Goal: Task Accomplishment & Management: Use online tool/utility

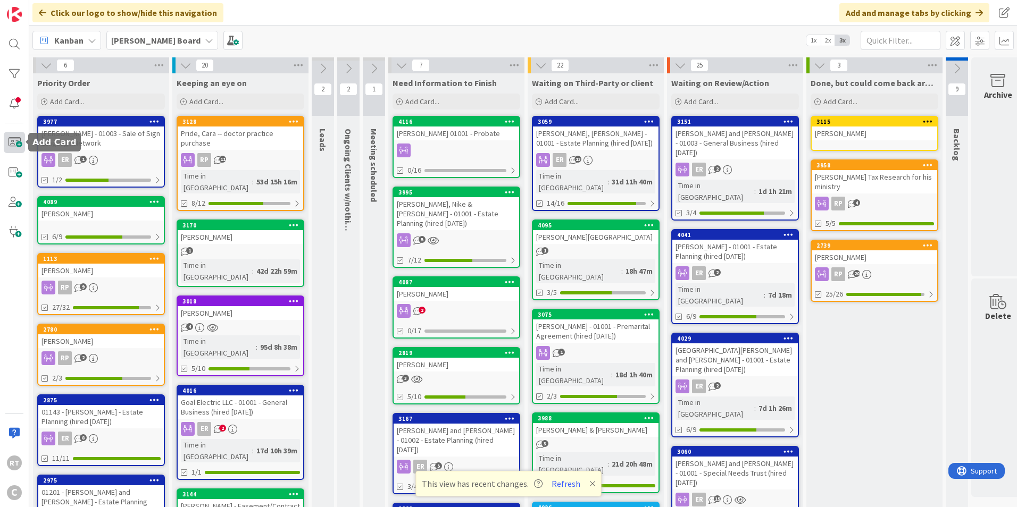
click at [7, 145] on span at bounding box center [14, 142] width 21 height 21
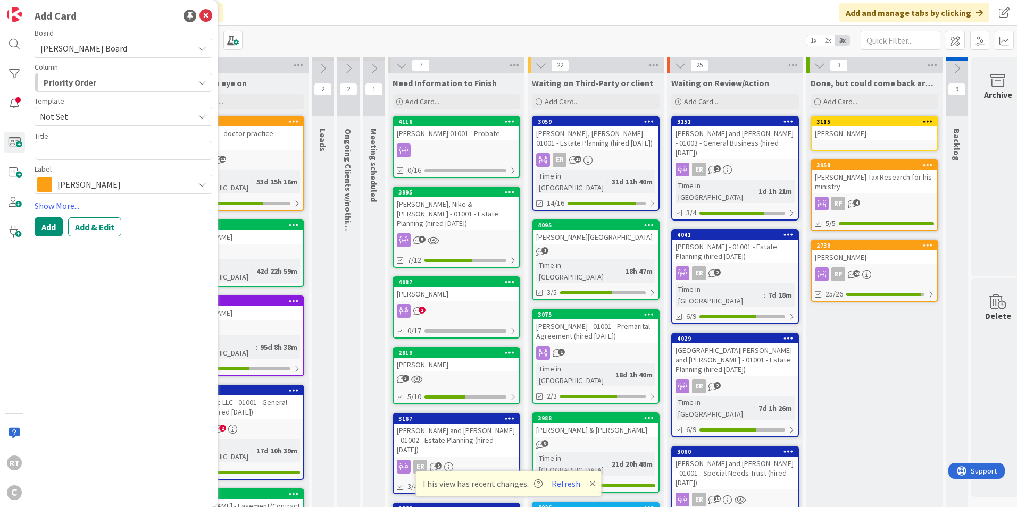
click at [88, 188] on span "[PERSON_NAME]" at bounding box center [122, 184] width 131 height 15
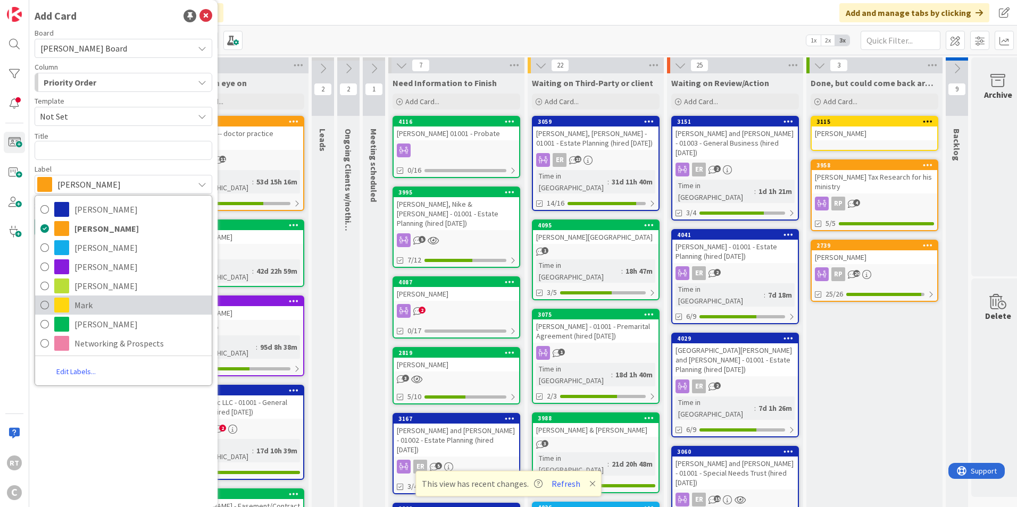
click at [102, 306] on span "Mark" at bounding box center [140, 305] width 132 height 16
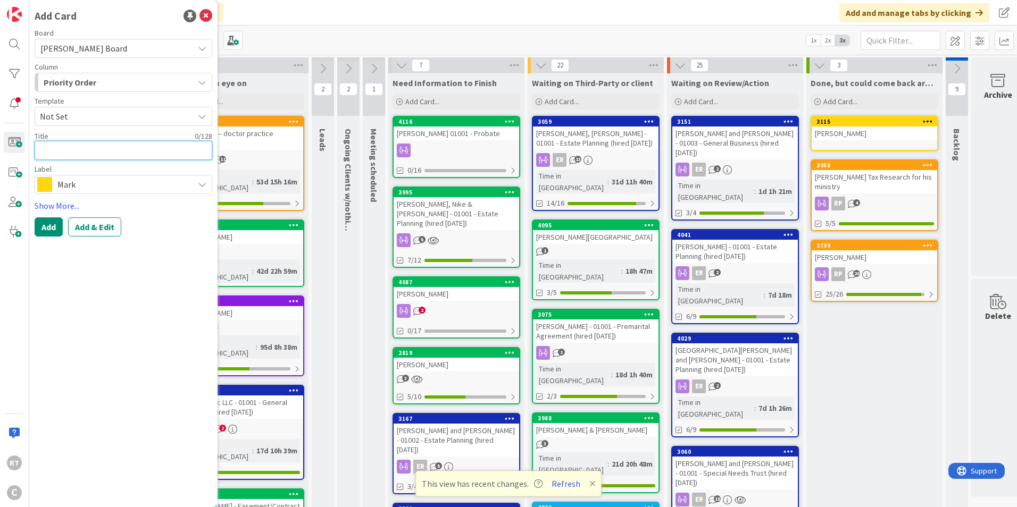
click at [73, 154] on textarea at bounding box center [124, 150] width 178 height 19
type textarea "x"
type textarea "C"
type textarea "x"
type textarea "Co"
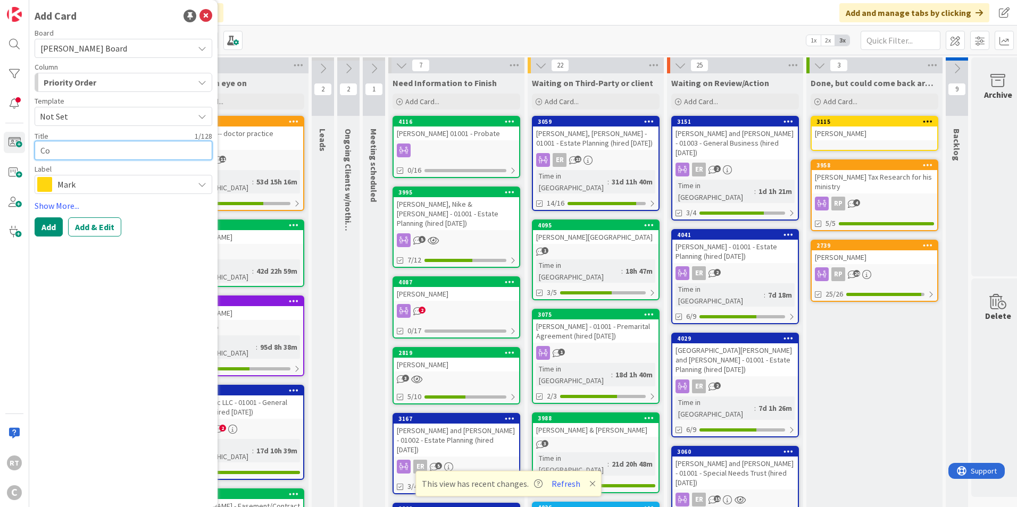
type textarea "x"
type textarea "Col"
type textarea "x"
type textarea "Colo"
type textarea "x"
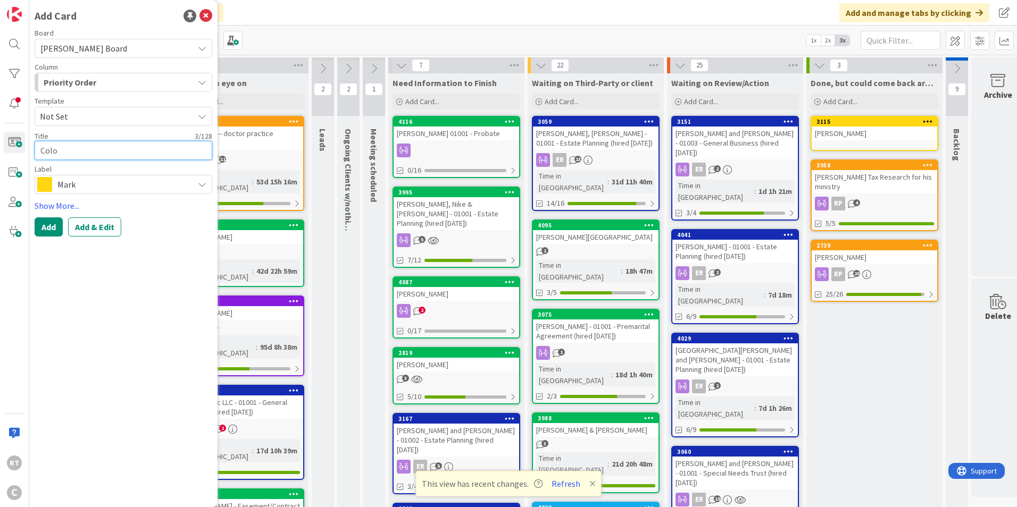
type textarea "Color"
type textarea "x"
type textarea "Colora"
type textarea "x"
type textarea "Colorad"
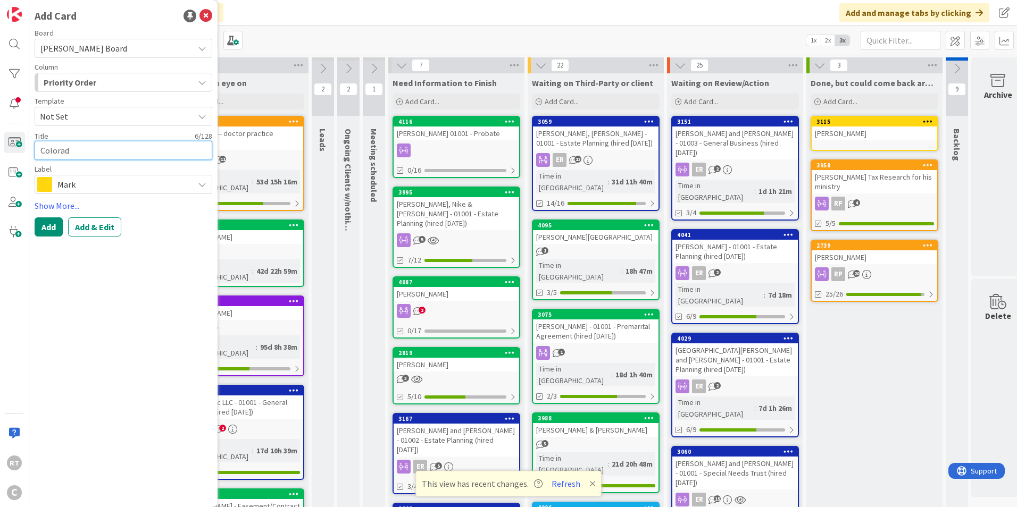
type textarea "x"
type textarea "[US_STATE]"
type textarea "x"
type textarea "[US_STATE]"
type textarea "x"
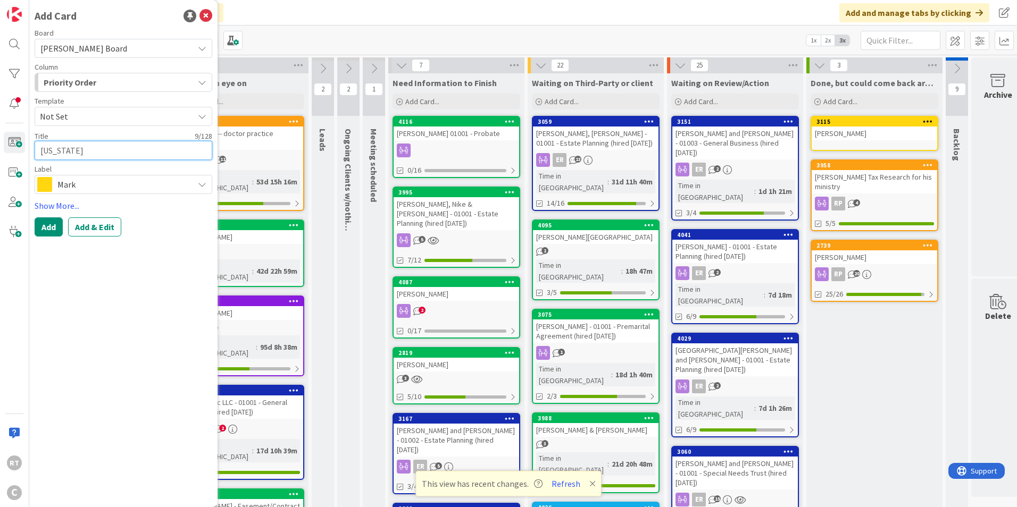
type textarea "[US_STATE] T"
type textarea "x"
type textarea "[US_STATE] Te"
type textarea "x"
type textarea "[US_STATE] Tea"
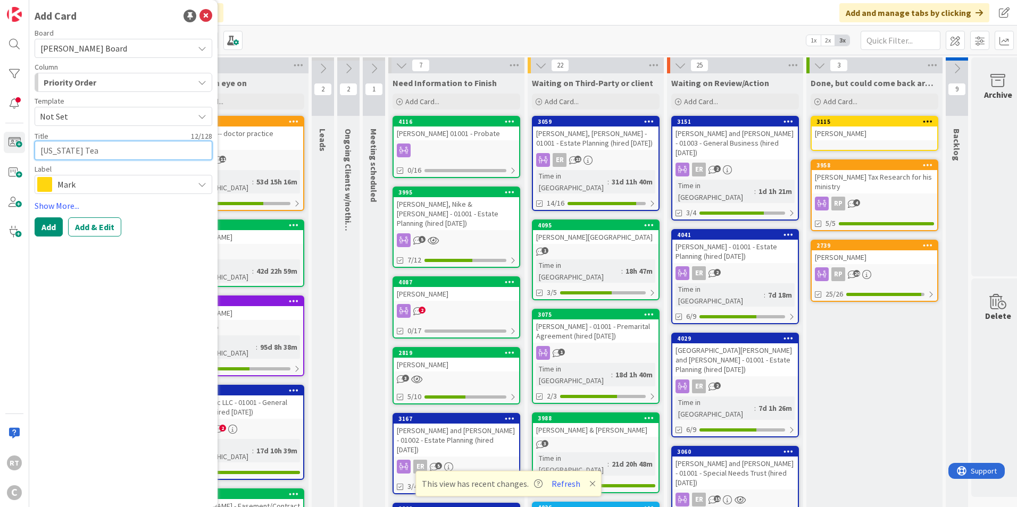
type textarea "x"
type textarea "[US_STATE] Team"
type textarea "x"
type textarea "[US_STATE] Team"
type textarea "x"
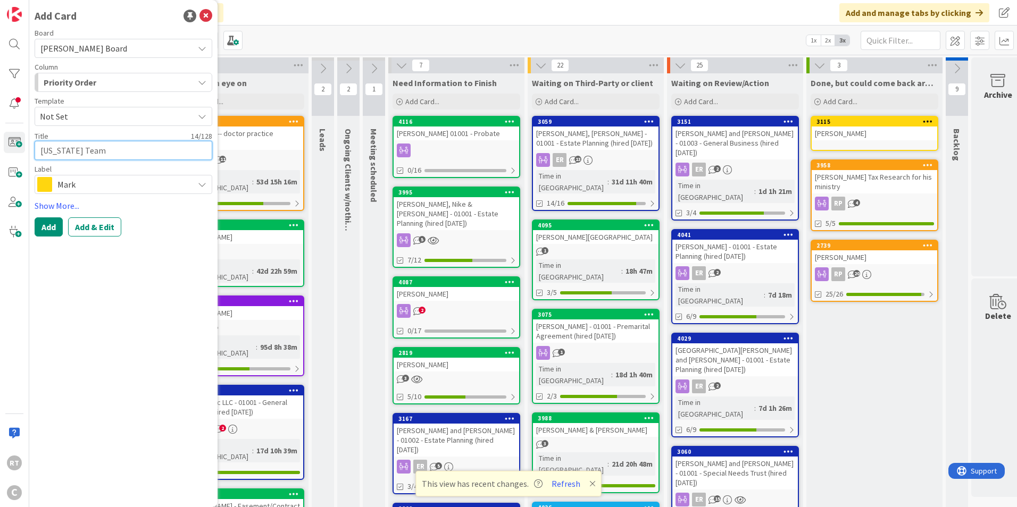
type textarea "[US_STATE] Team"
type textarea "x"
type textarea "[US_STATE] Tea"
type textarea "x"
type textarea "[US_STATE] Te"
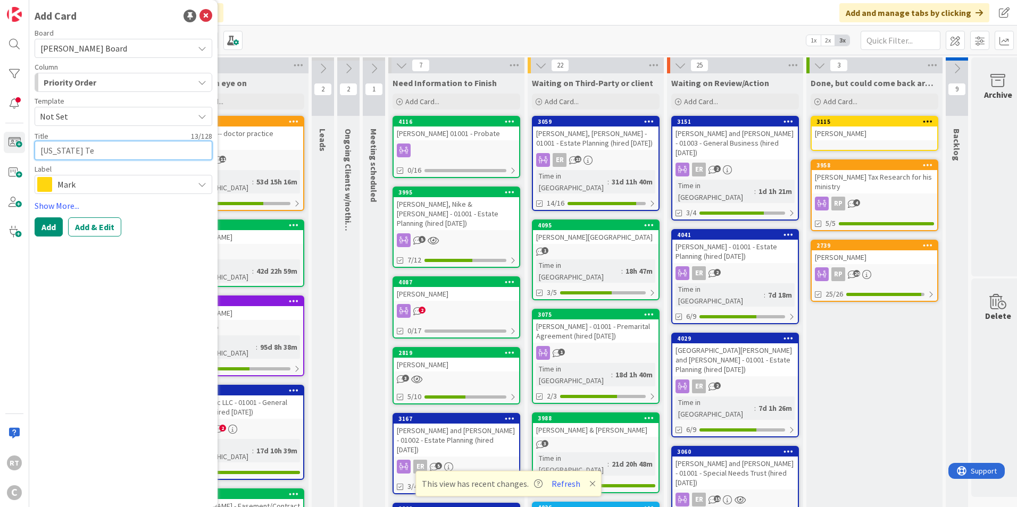
type textarea "x"
type textarea "[US_STATE] T"
type textarea "x"
type textarea "[US_STATE]"
type textarea "x"
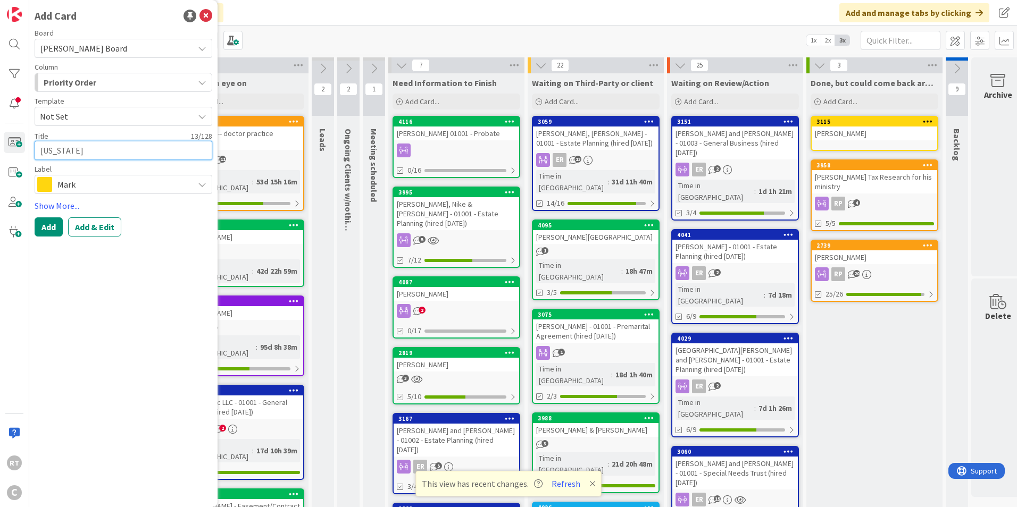
type textarea "[US_STATE]"
type textarea "x"
type textarea "Colorad"
type textarea "x"
type textarea "Colora"
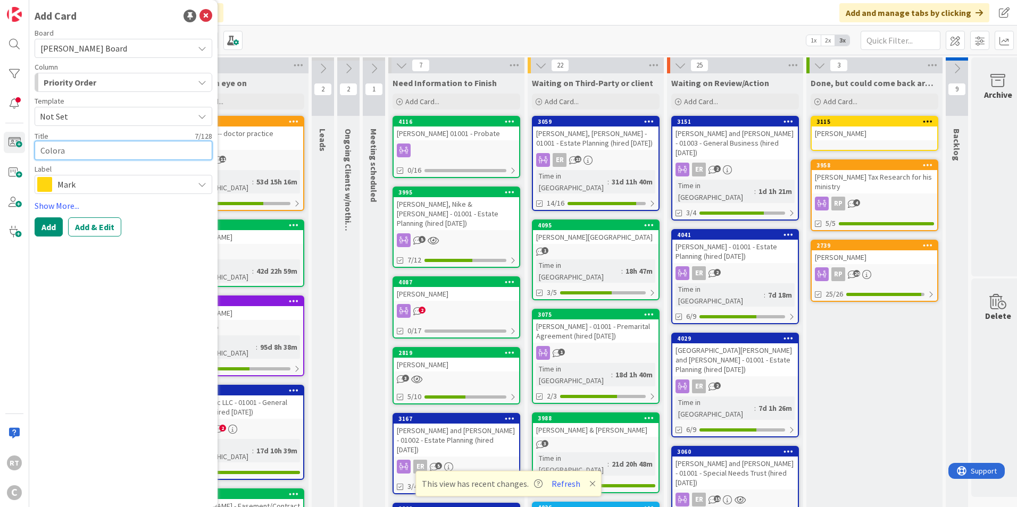
type textarea "x"
type textarea "Color"
type textarea "x"
type textarea "Colo"
type textarea "x"
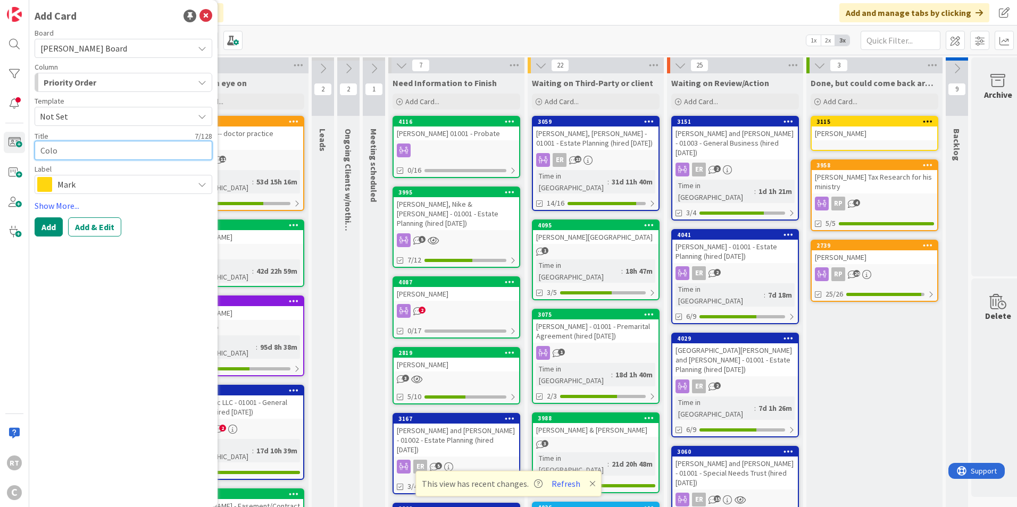
type textarea "Col"
type textarea "x"
type textarea "ColT"
type textarea "x"
type textarea "Col"
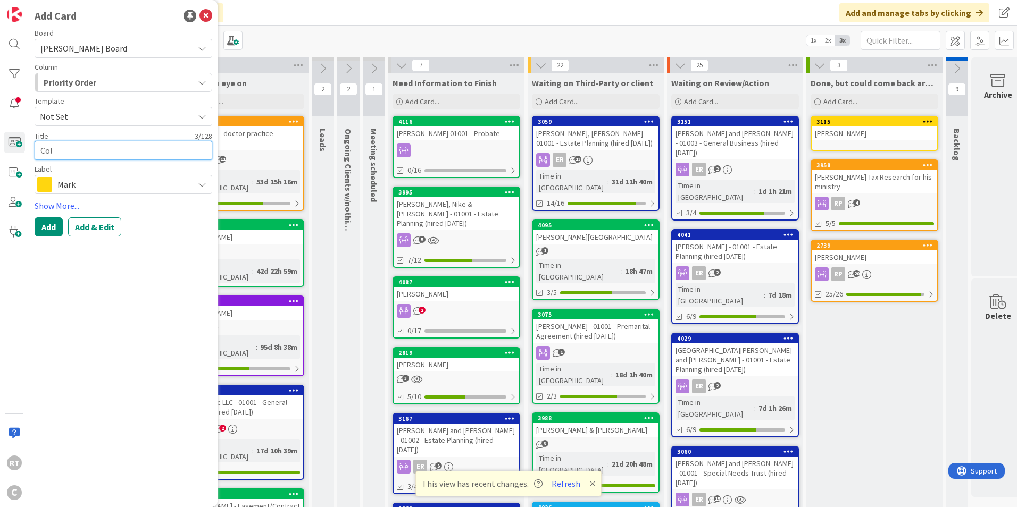
type textarea "x"
type textarea "Co"
type textarea "x"
type textarea "C"
type textarea "x"
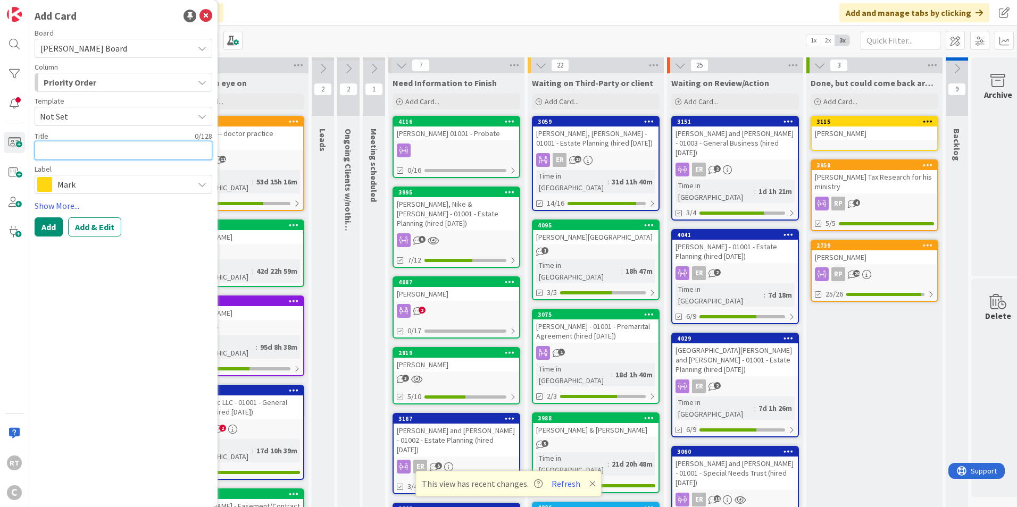
type textarea "T"
type textarea "x"
type textarea "Te"
type textarea "x"
type textarea "Tea"
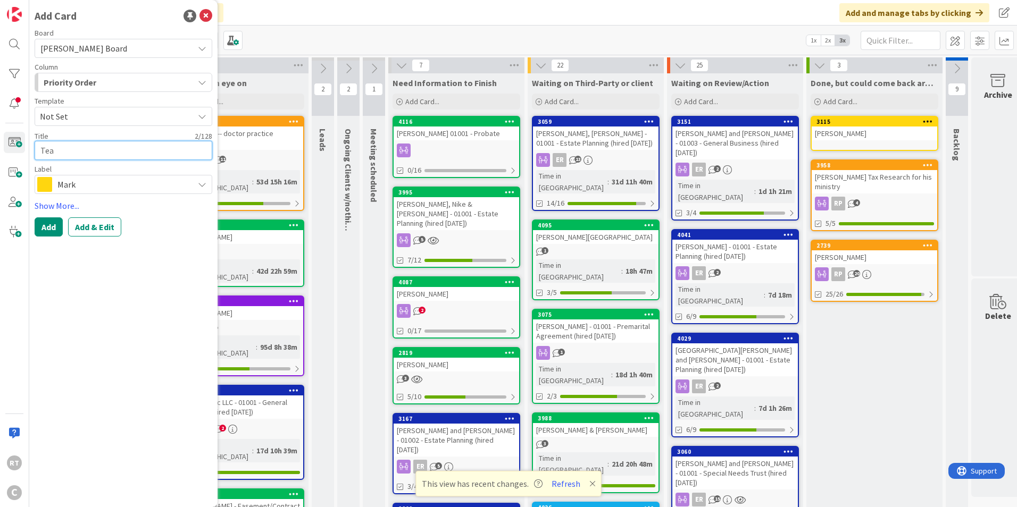
type textarea "x"
type textarea "Team"
type textarea "x"
type textarea "Team"
type textarea "x"
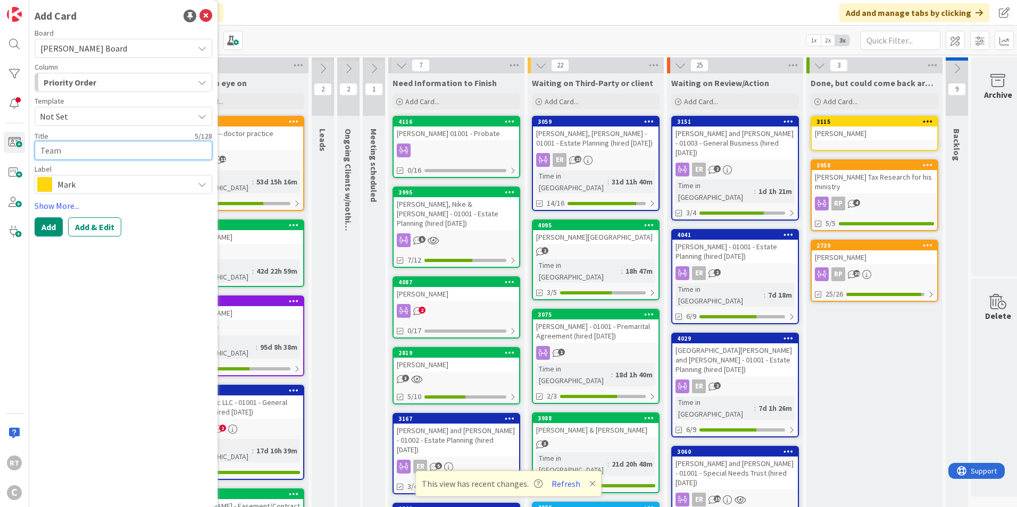
type textarea "Team T"
type textarea "x"
type textarea "Team Ti"
type textarea "x"
type textarea "Team Tit"
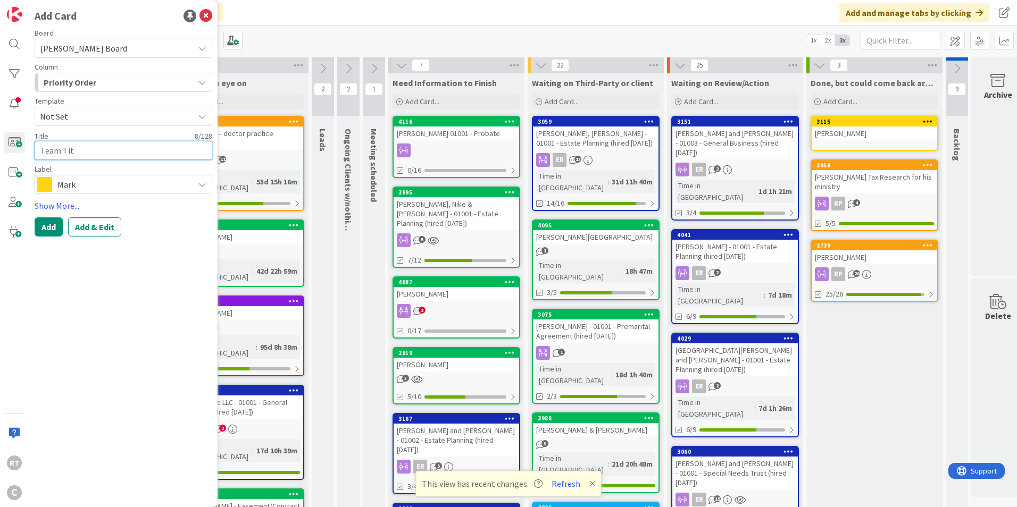
type textarea "x"
type textarea "Team Titl"
type textarea "x"
type textarea "Team Title"
type textarea "x"
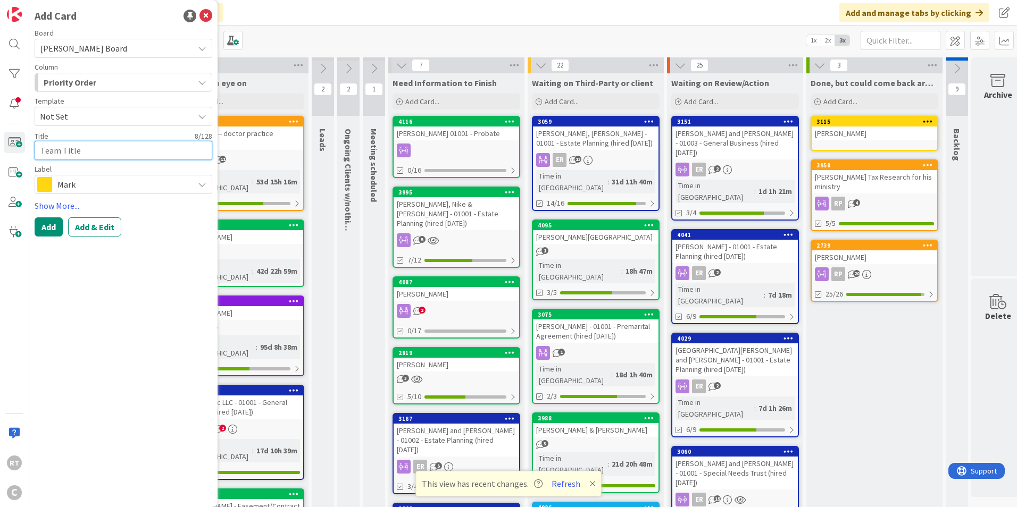
type textarea "Team Title"
type textarea "x"
type textarea "Team Title C"
type textarea "x"
type textarea "Team Title Co"
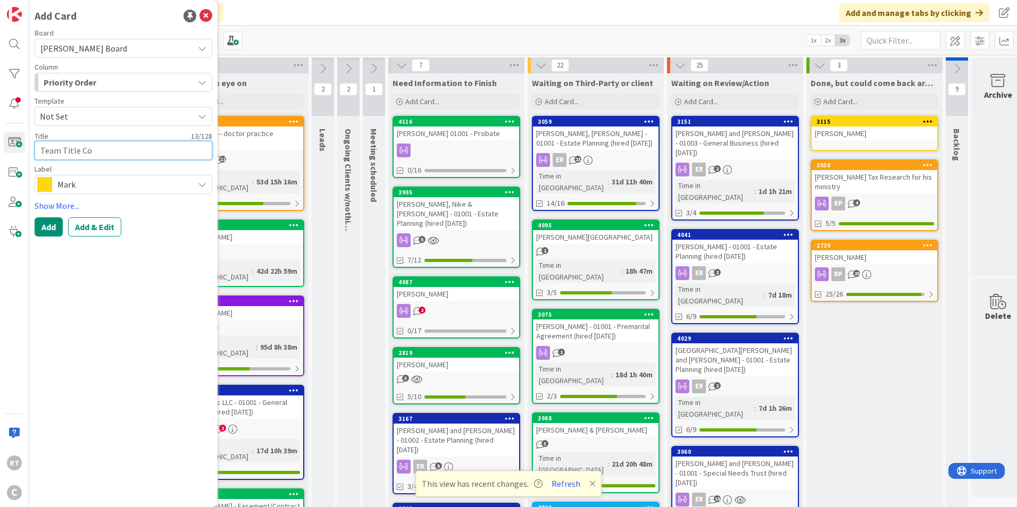
type textarea "x"
type textarea "Team Title Com"
type textarea "x"
type textarea "Team Title Comp"
type textarea "x"
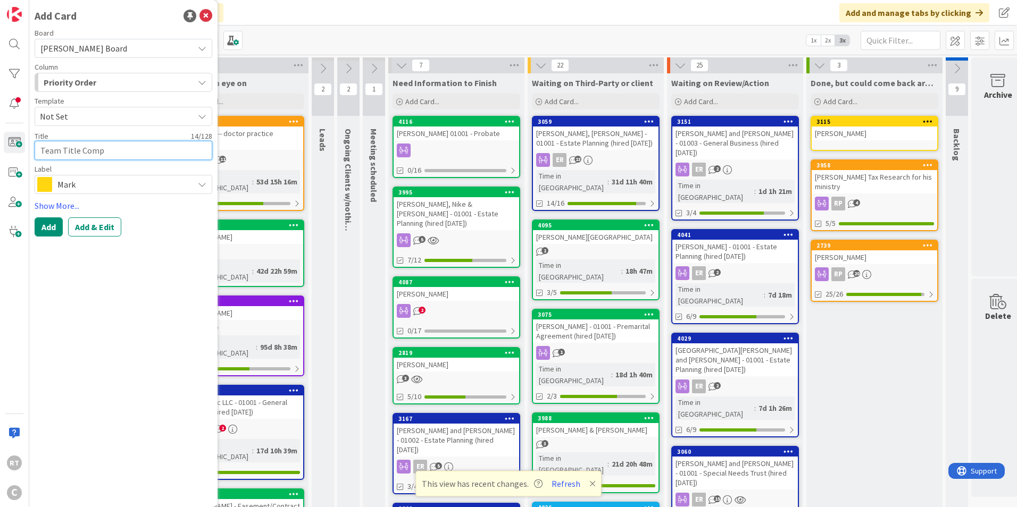
type textarea "Team Title Compa"
type textarea "x"
type textarea "Team Title Compan"
type textarea "x"
type textarea "Team Title Company"
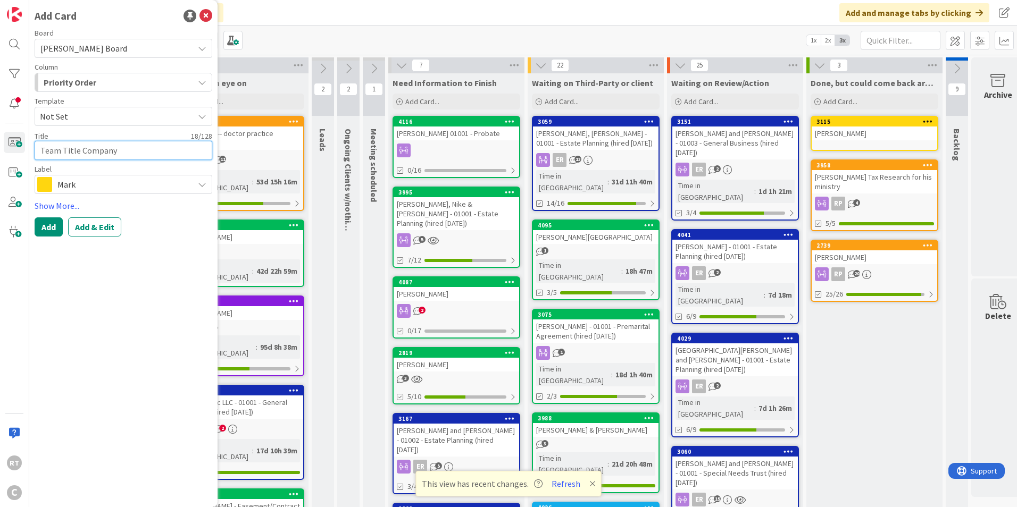
type textarea "x"
type textarea "Team Title Company"
type textarea "x"
type textarea "Team Title Company -"
type textarea "x"
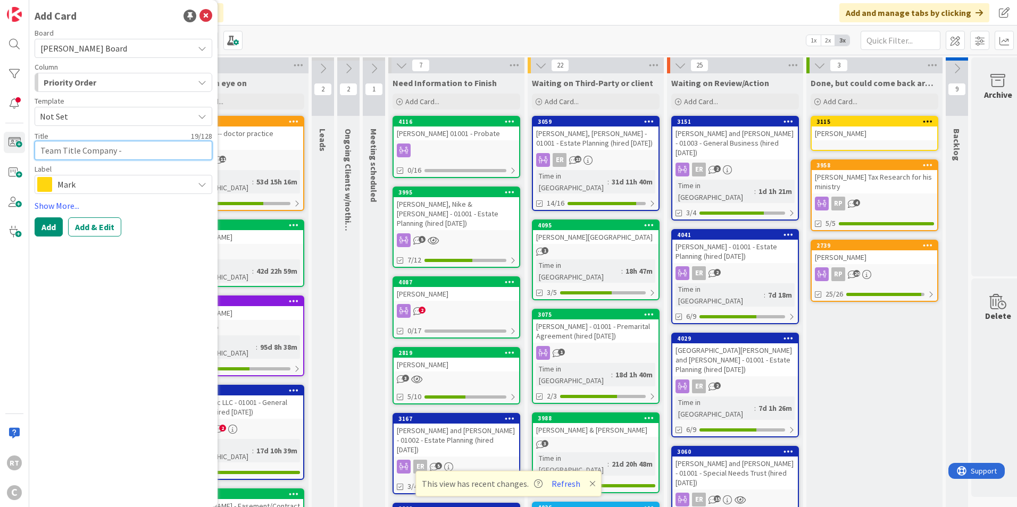
type textarea "Team Title Company -"
type textarea "x"
type textarea "Team Title Company - C"
type textarea "x"
type textarea "Team Title Company - Ch"
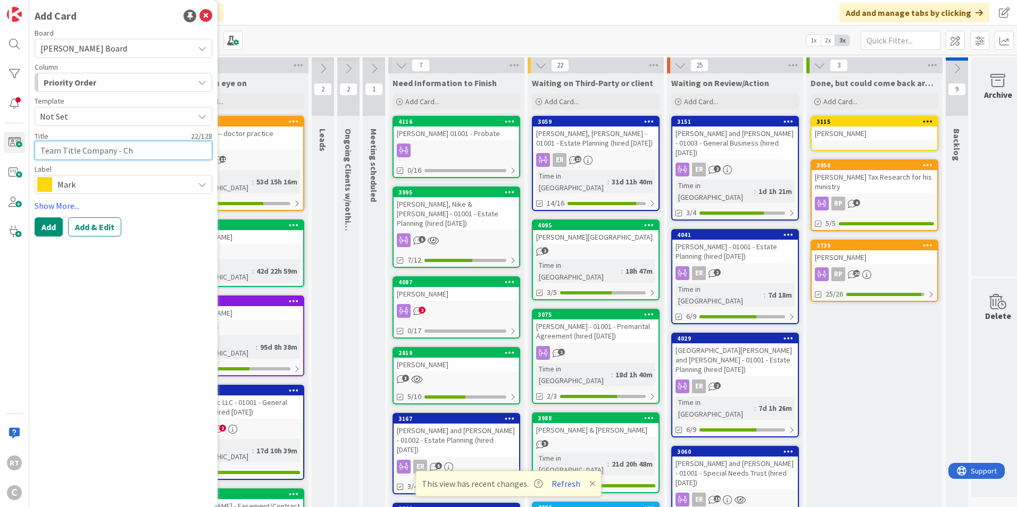
type textarea "x"
type textarea "Team Title Company - Chr"
type textarea "x"
type textarea "Team Title Company - Chri"
type textarea "x"
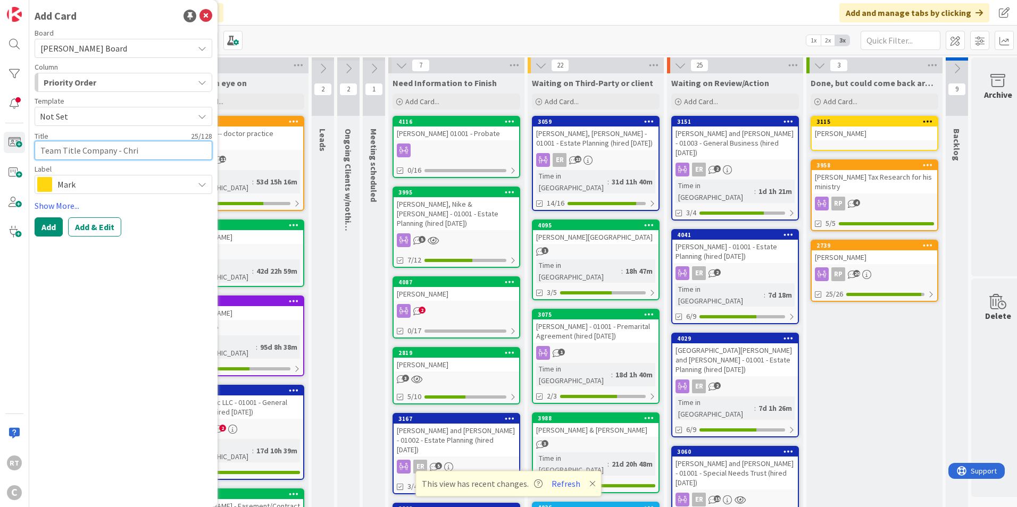
type textarea "Team Title Company - [PERSON_NAME]"
type textarea "x"
type textarea "Team Title Company - [PERSON_NAME]"
type textarea "x"
type textarea "Team Title Company - [PERSON_NAME]"
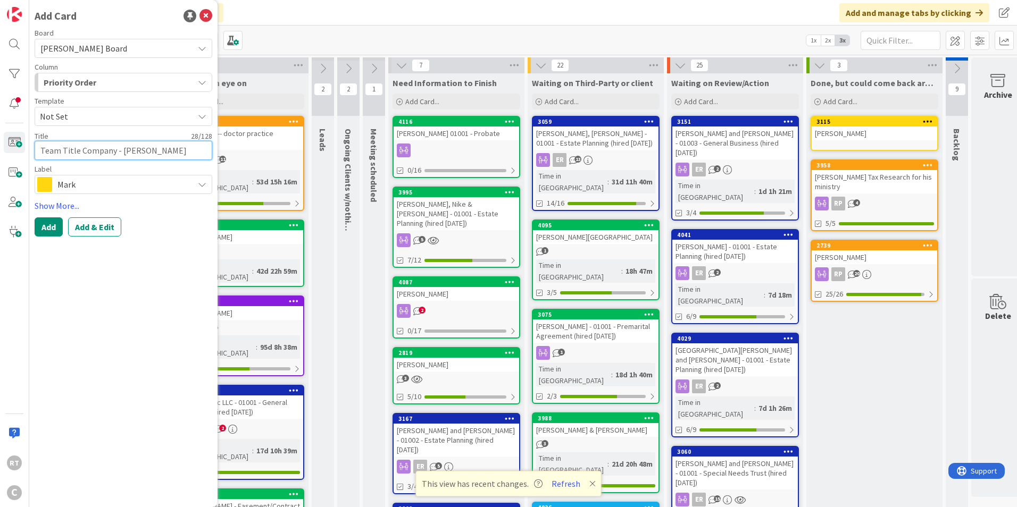
type textarea "x"
type textarea "Team Title Company - [PERSON_NAME]"
type textarea "x"
type textarea "Team Title Company - [PERSON_NAME]"
type textarea "x"
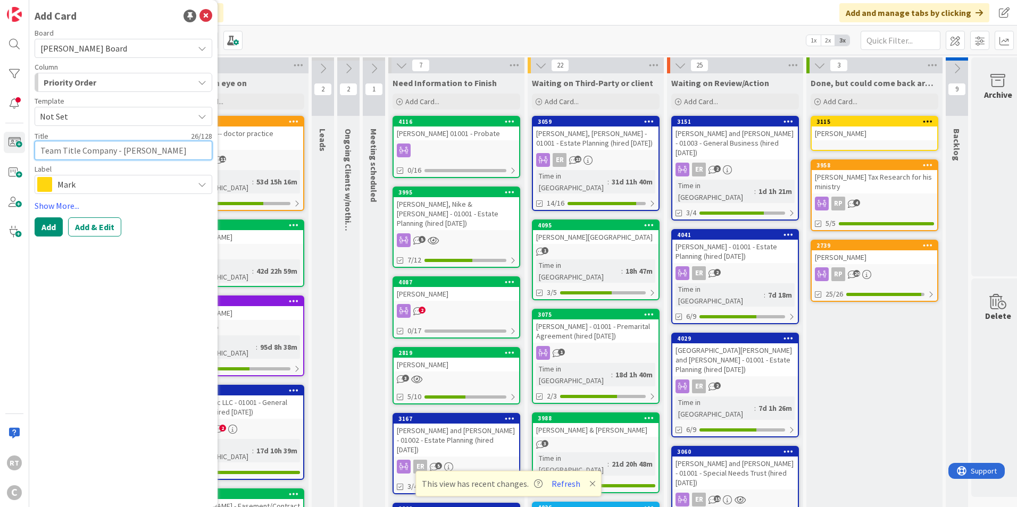
type textarea "Team Title Company - [PERSON_NAME]"
type textarea "x"
type textarea "Team Title Company - [PERSON_NAME]"
type textarea "x"
type textarea "Team Title Company - [PERSON_NAME]"
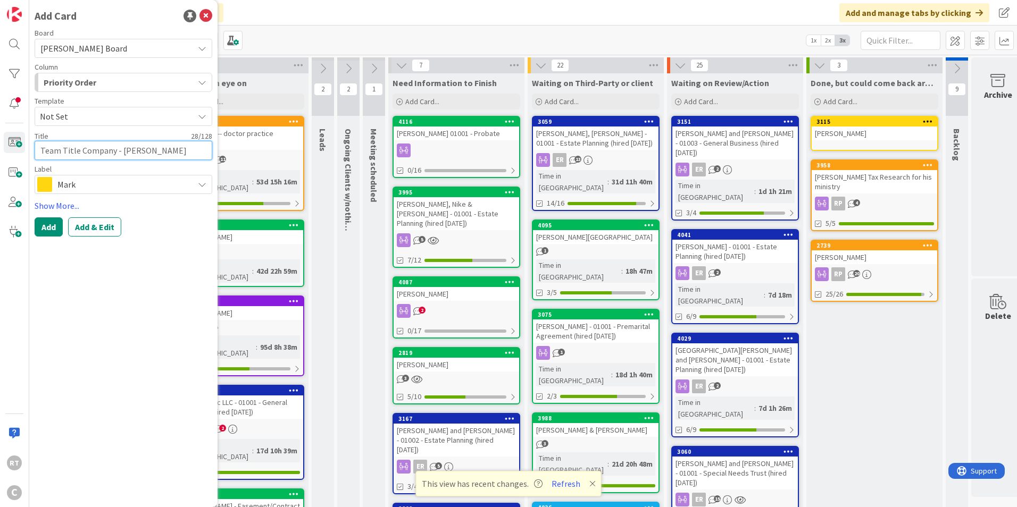
type textarea "x"
type textarea "Team Title Company - [PERSON_NAME]"
type textarea "x"
type textarea "Team Title Company - [PERSON_NAME]"
type textarea "x"
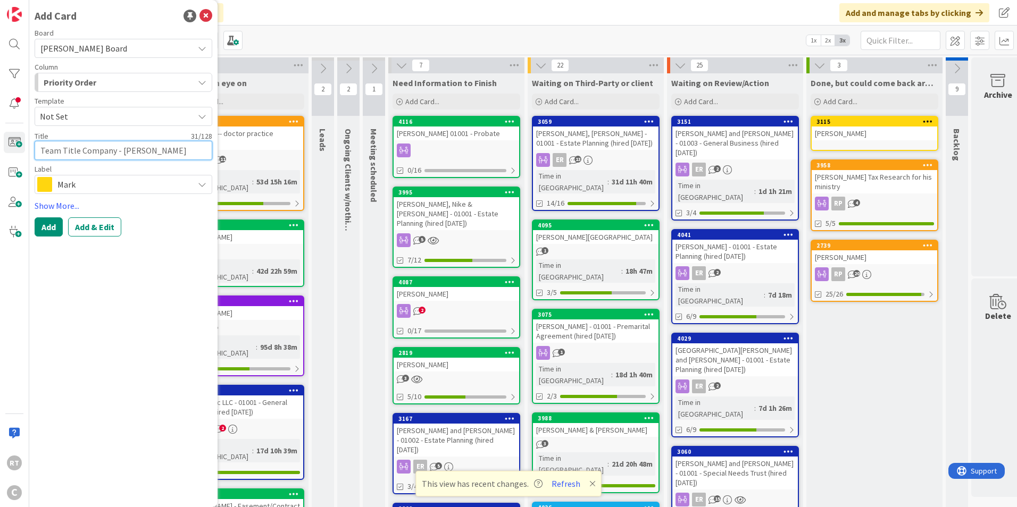
type textarea "Team Title Company - [PERSON_NAME]"
type textarea "x"
type textarea "Team Title Company - [PERSON_NAME] R"
type textarea "x"
type textarea "Team Title Company - [PERSON_NAME] Re"
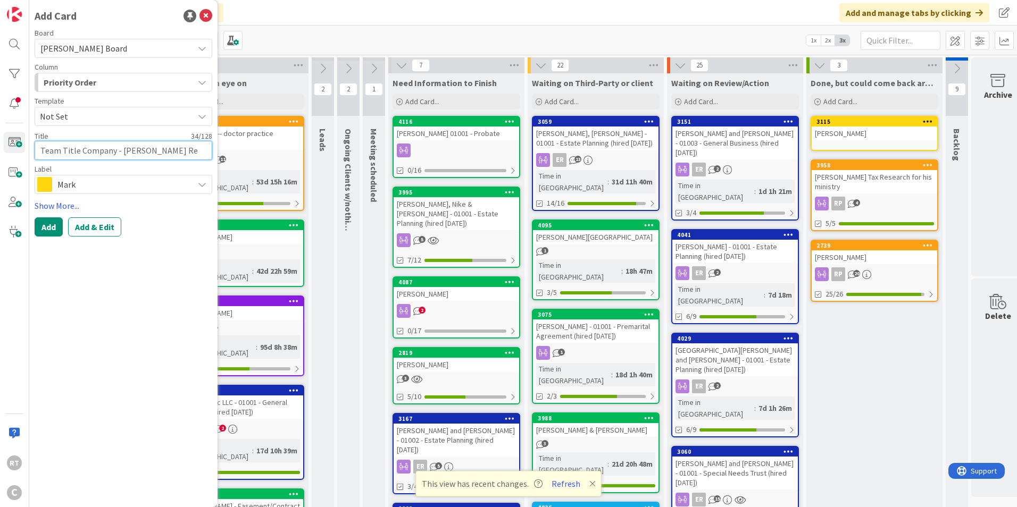
type textarea "x"
type textarea "Team Title Company - [PERSON_NAME] Res"
type textarea "x"
type textarea "Team Title Company - [PERSON_NAME] Rese"
type textarea "x"
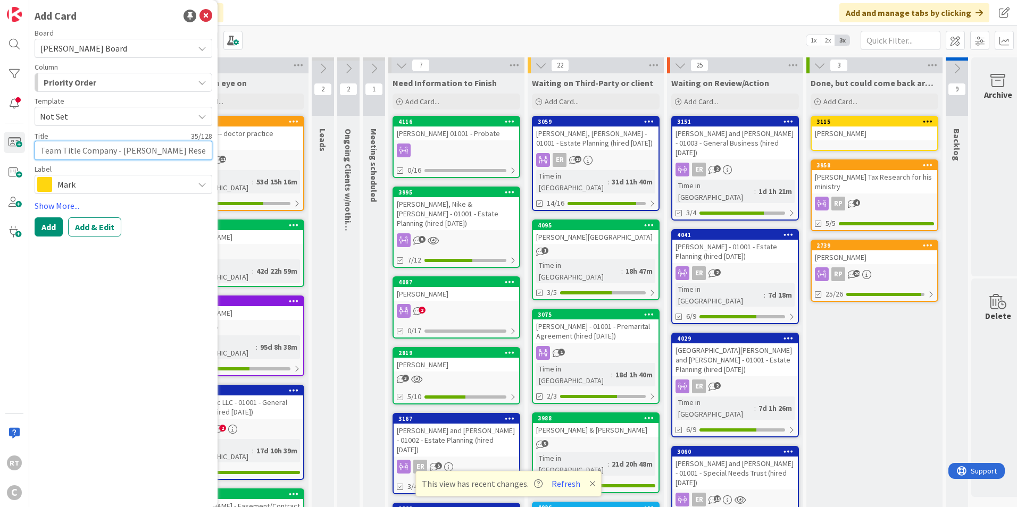
type textarea "Team Title Company - [PERSON_NAME] Resea"
type textarea "x"
type textarea "Team Title Company - [PERSON_NAME] Resear"
type textarea "x"
type textarea "Team Title Company - [PERSON_NAME] Researc"
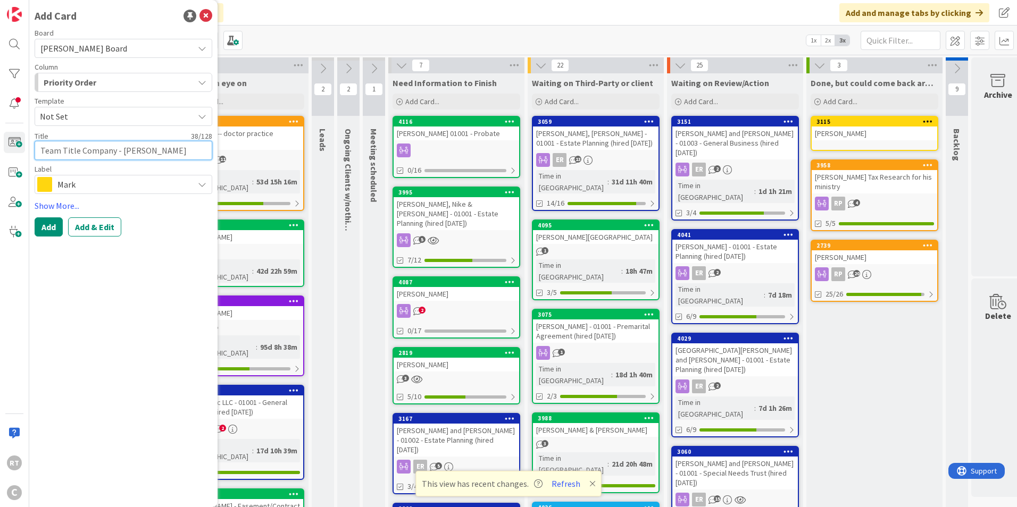
type textarea "x"
type textarea "Team Title Company - [PERSON_NAME] Research"
click at [98, 229] on button "Add & Edit" at bounding box center [94, 226] width 53 height 19
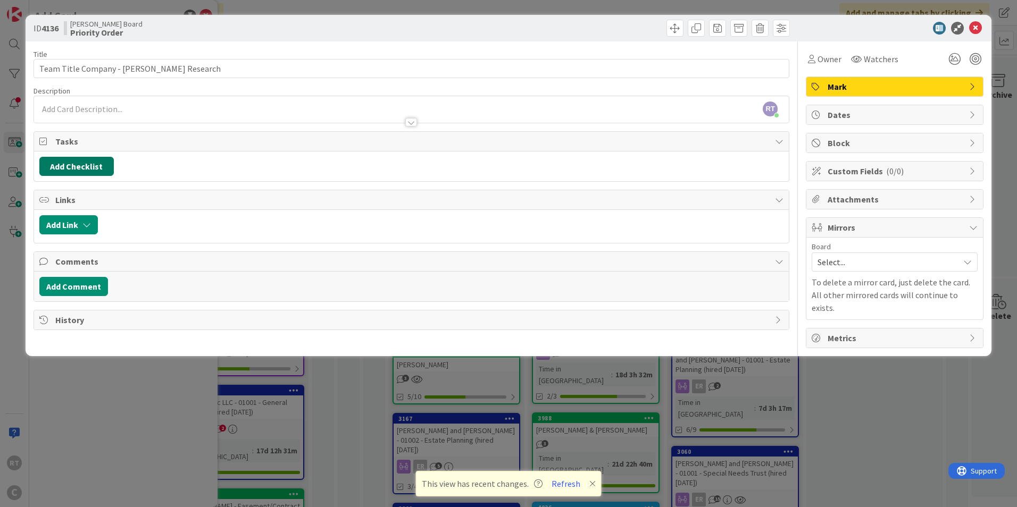
click at [77, 165] on button "Add Checklist" at bounding box center [76, 166] width 74 height 19
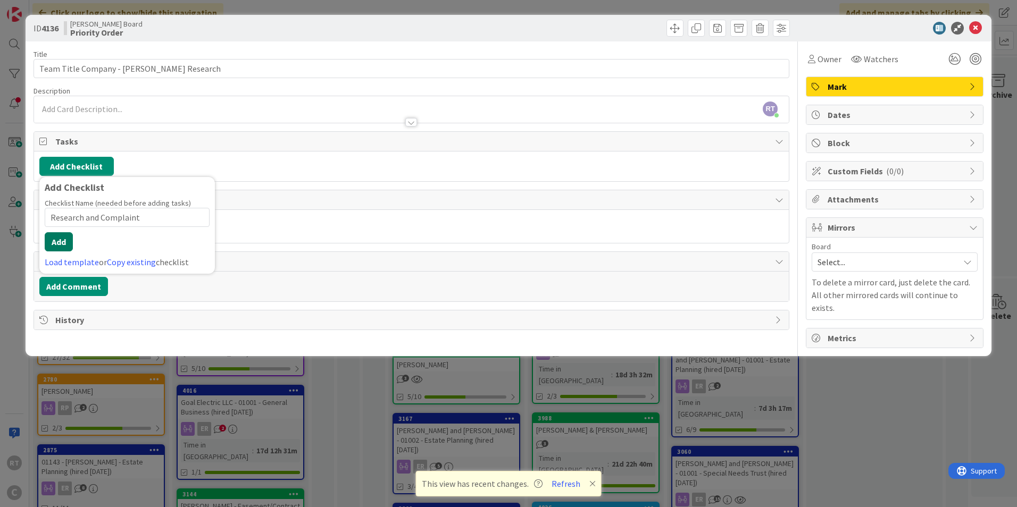
type input "Research and Complaint"
click at [71, 248] on button "Add" at bounding box center [59, 241] width 28 height 19
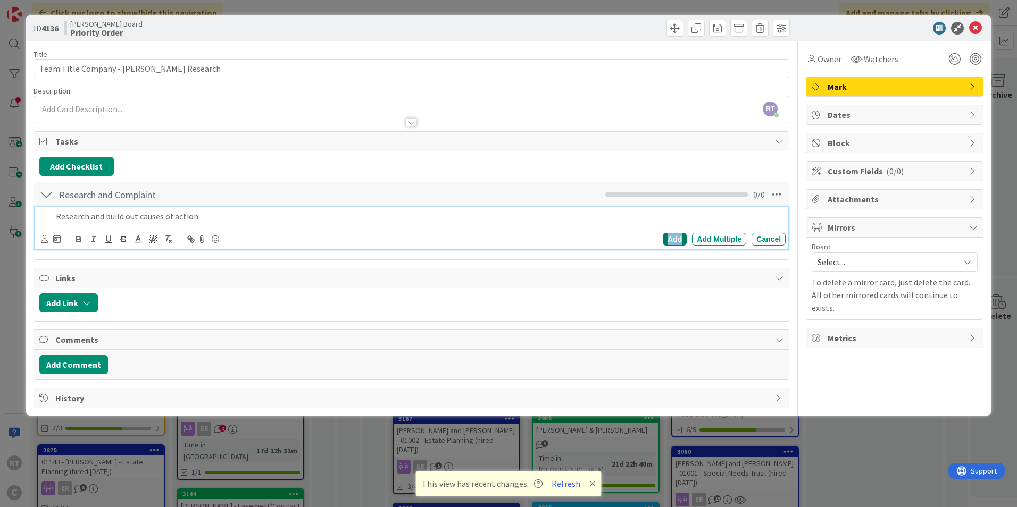
click at [677, 237] on div "Add" at bounding box center [675, 239] width 24 height 13
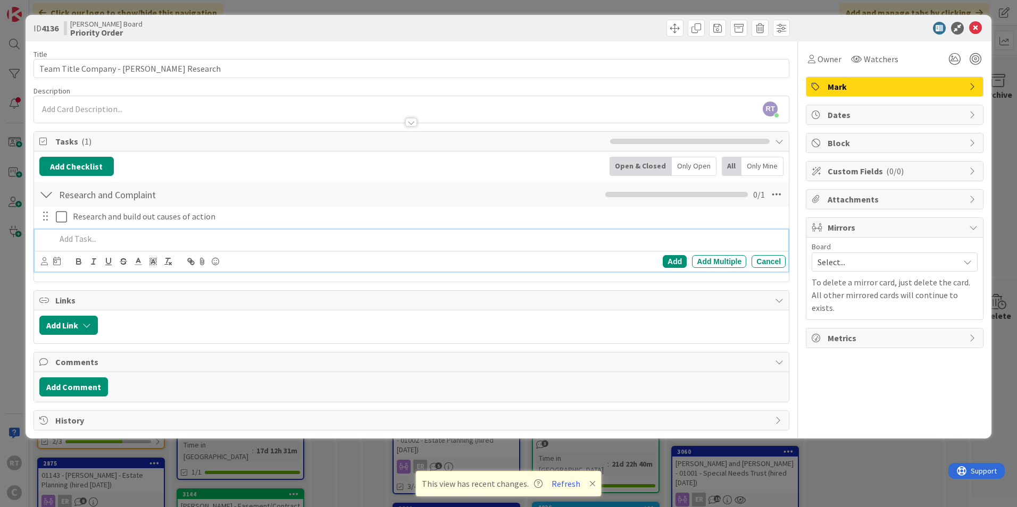
click at [75, 242] on p at bounding box center [418, 239] width 725 height 12
click at [674, 262] on div "Add" at bounding box center [675, 261] width 24 height 13
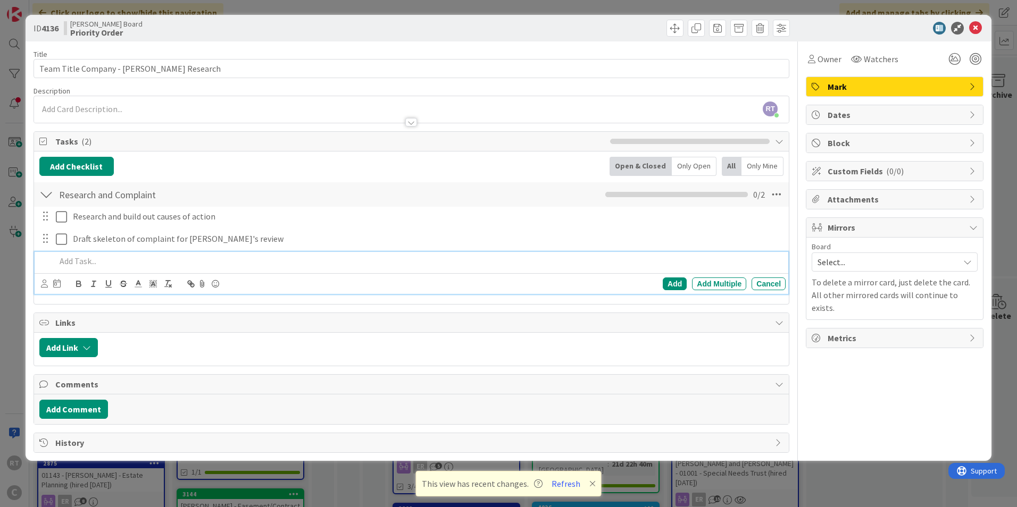
click at [74, 265] on p at bounding box center [418, 261] width 725 height 12
click at [671, 290] on div "Add Add Multiple Cancel" at bounding box center [413, 284] width 744 height 15
click at [671, 286] on div "Add" at bounding box center [675, 284] width 24 height 13
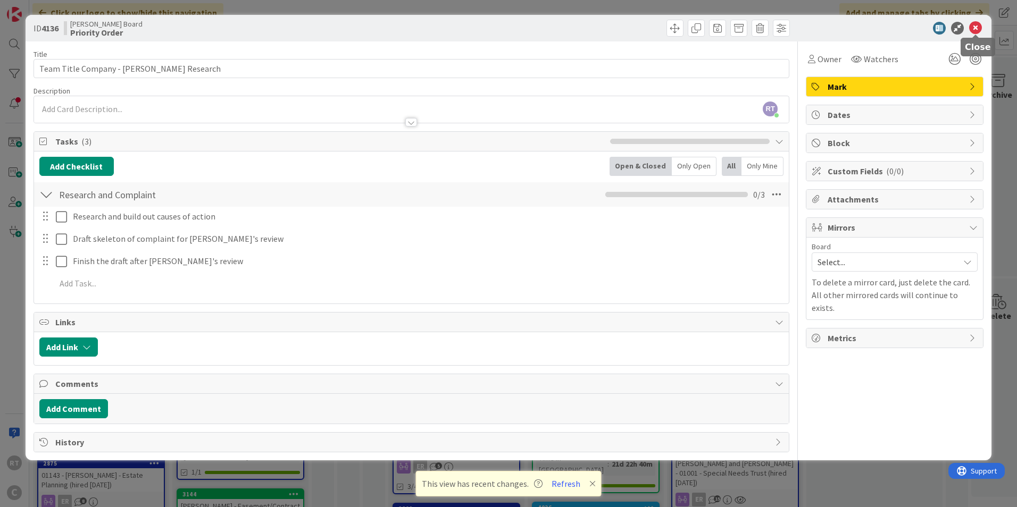
click at [970, 28] on icon at bounding box center [975, 28] width 13 height 13
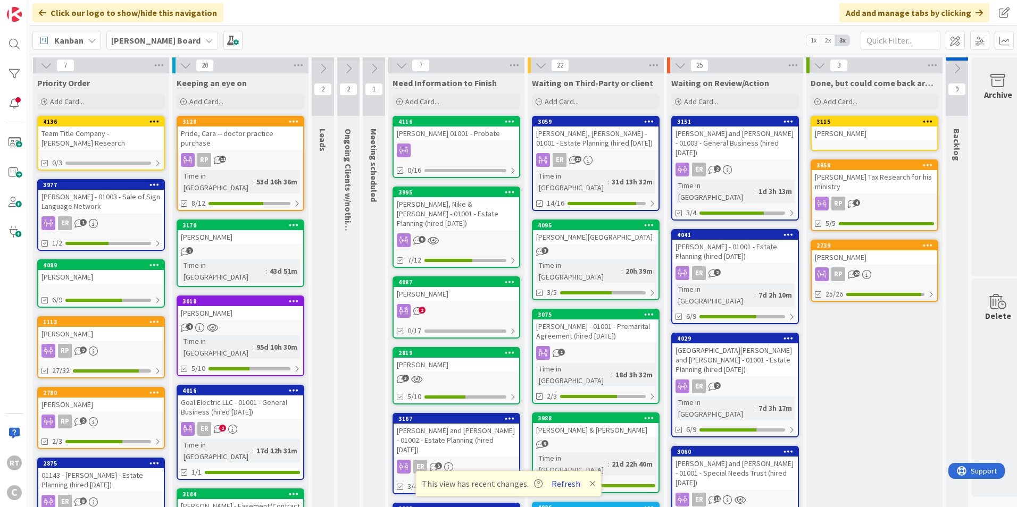
click at [558, 481] on button "Refresh" at bounding box center [566, 484] width 36 height 14
click at [117, 199] on div "[PERSON_NAME] - 01003 - Sale of Sign Language Network" at bounding box center [100, 201] width 125 height 23
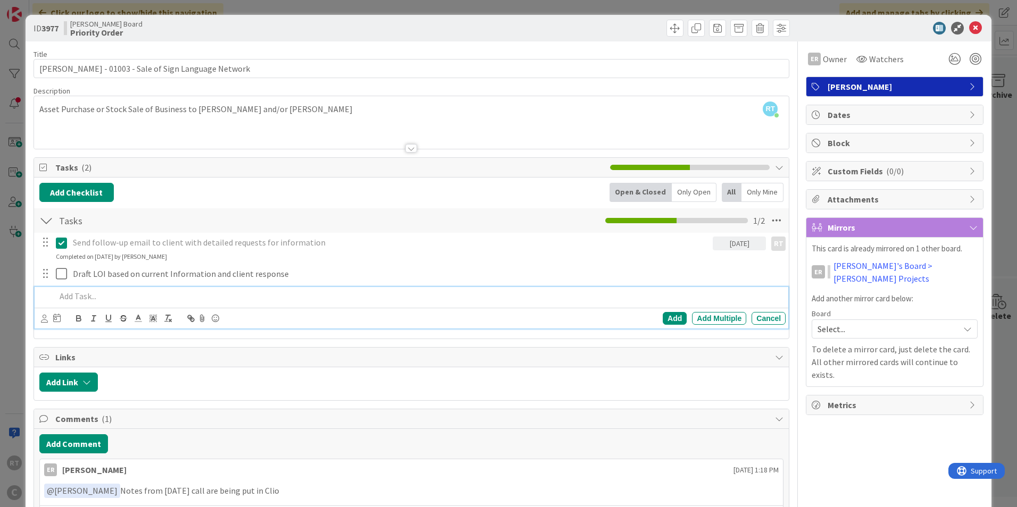
click at [76, 293] on p at bounding box center [418, 296] width 725 height 12
click at [667, 320] on div "Add" at bounding box center [675, 318] width 24 height 13
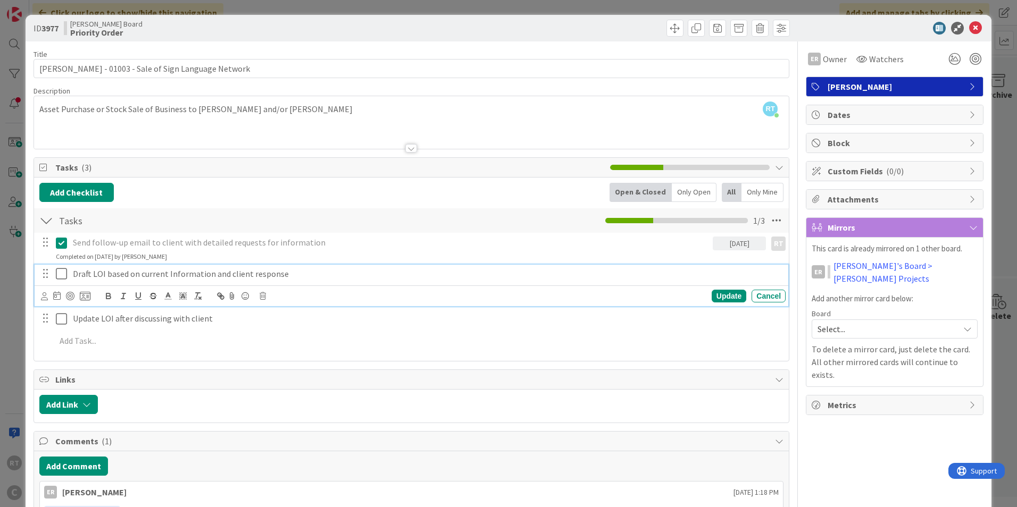
click at [60, 281] on button at bounding box center [62, 274] width 13 height 17
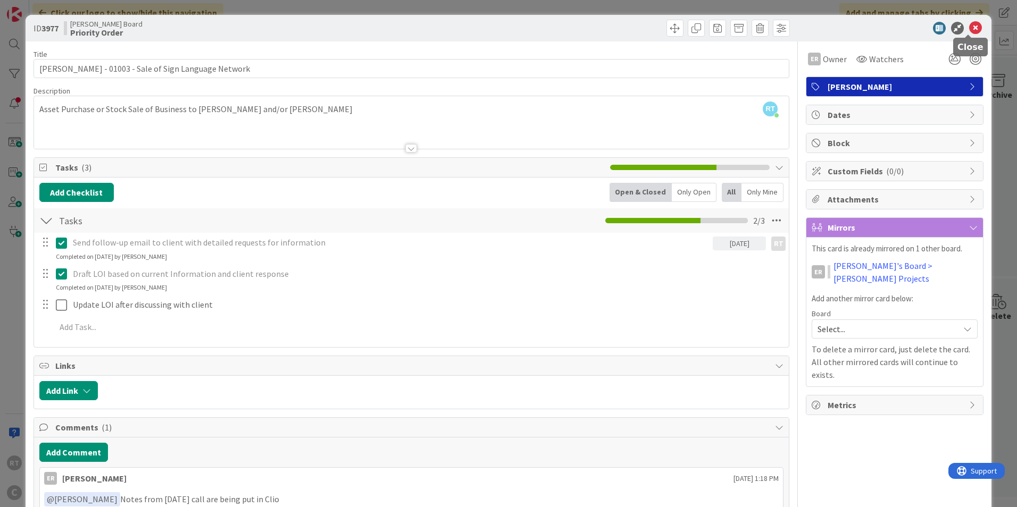
click at [971, 23] on icon at bounding box center [975, 28] width 13 height 13
